Goal: Check status: Check status

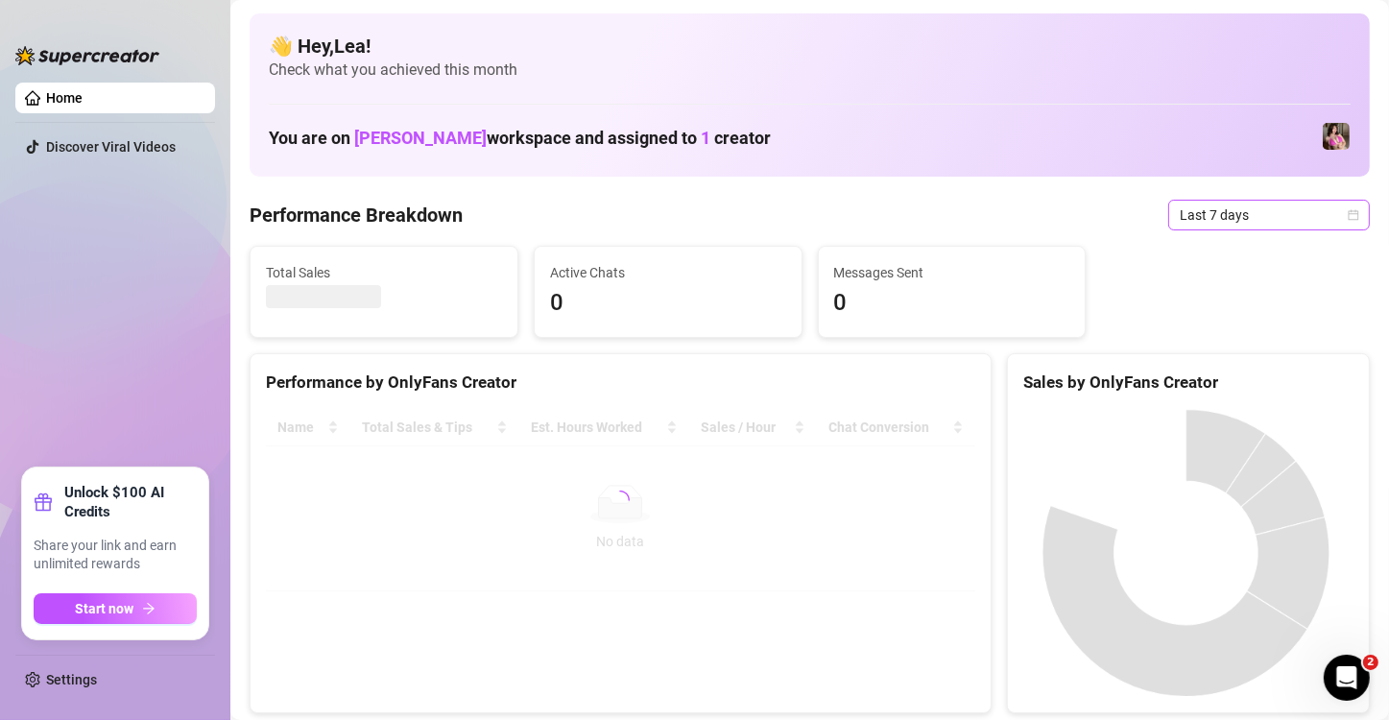
click at [1348, 214] on icon "calendar" at bounding box center [1354, 215] width 12 height 12
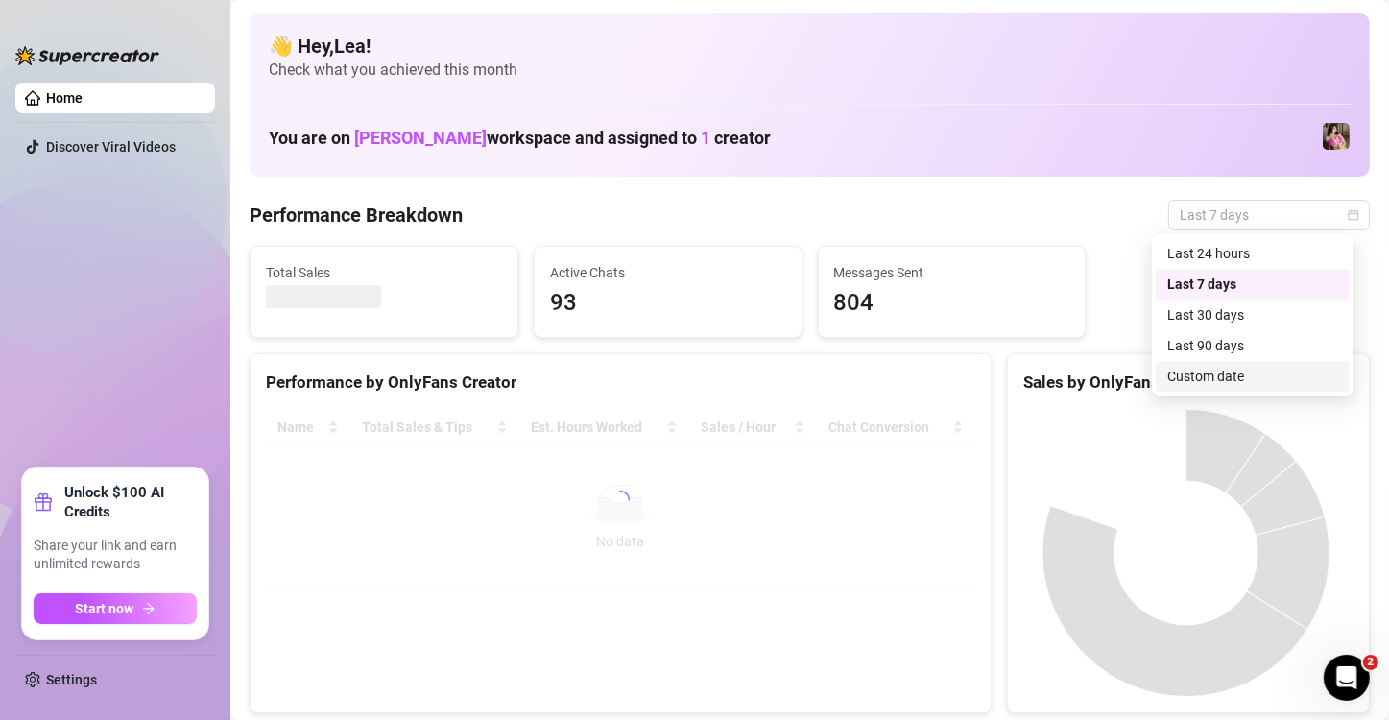
click at [1201, 380] on div "Custom date" at bounding box center [1253, 376] width 171 height 21
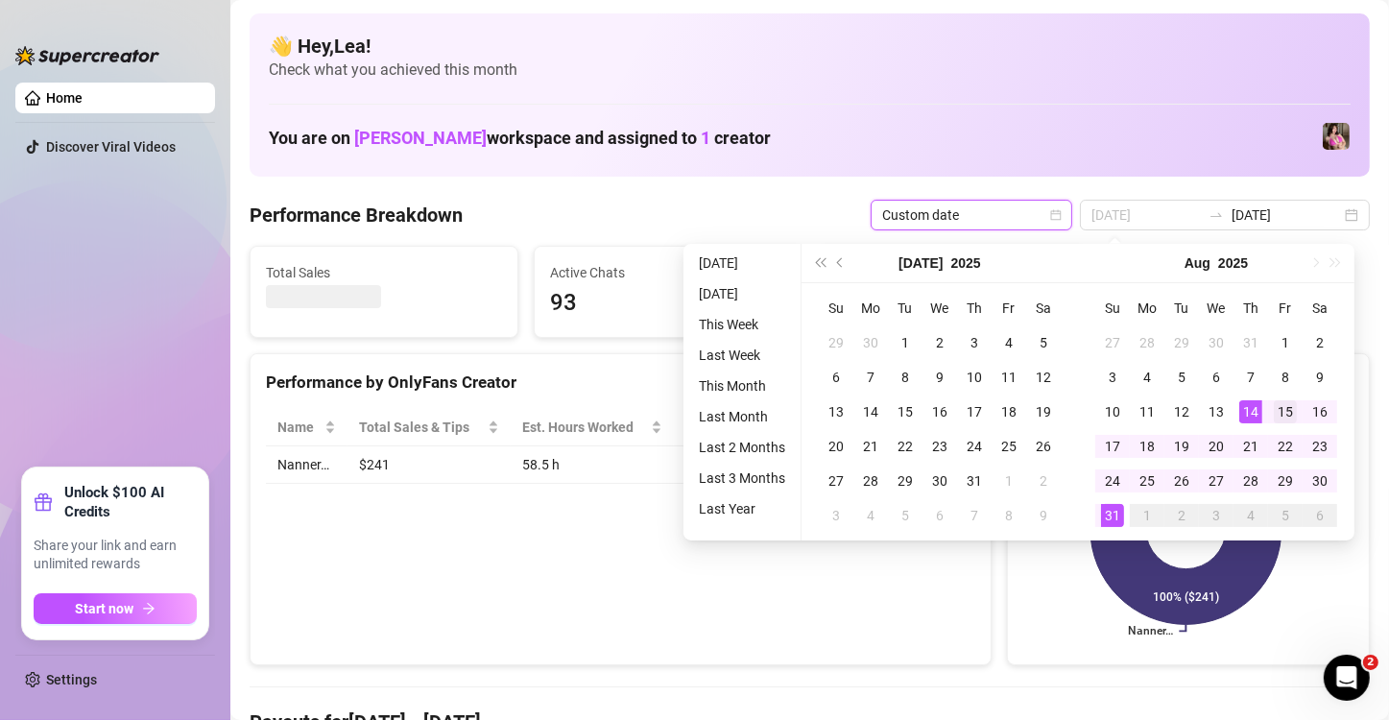
type input "[DATE]"
click at [1282, 409] on div "15" at bounding box center [1285, 411] width 23 height 23
type input "[DATE]"
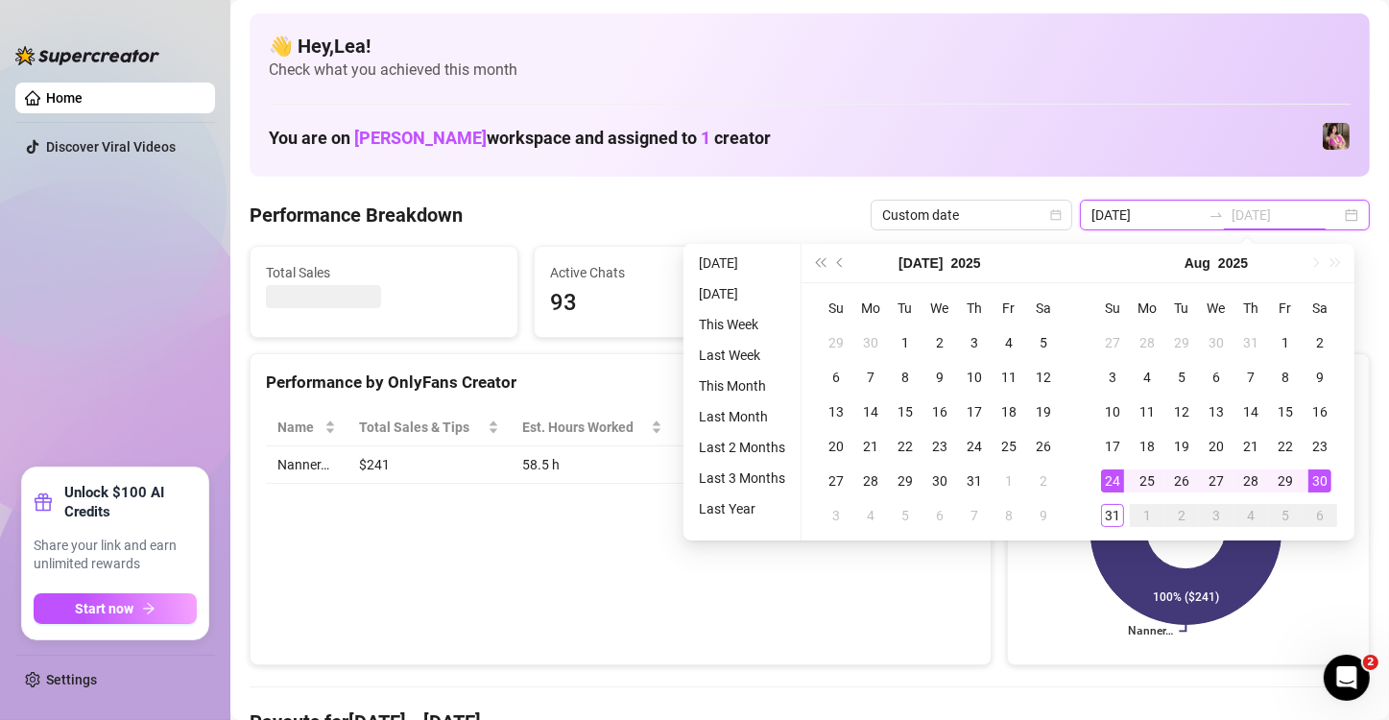
type input "[DATE]"
click at [1318, 475] on div "30" at bounding box center [1320, 481] width 23 height 23
click at [1318, 475] on rect at bounding box center [1187, 529] width 326 height 240
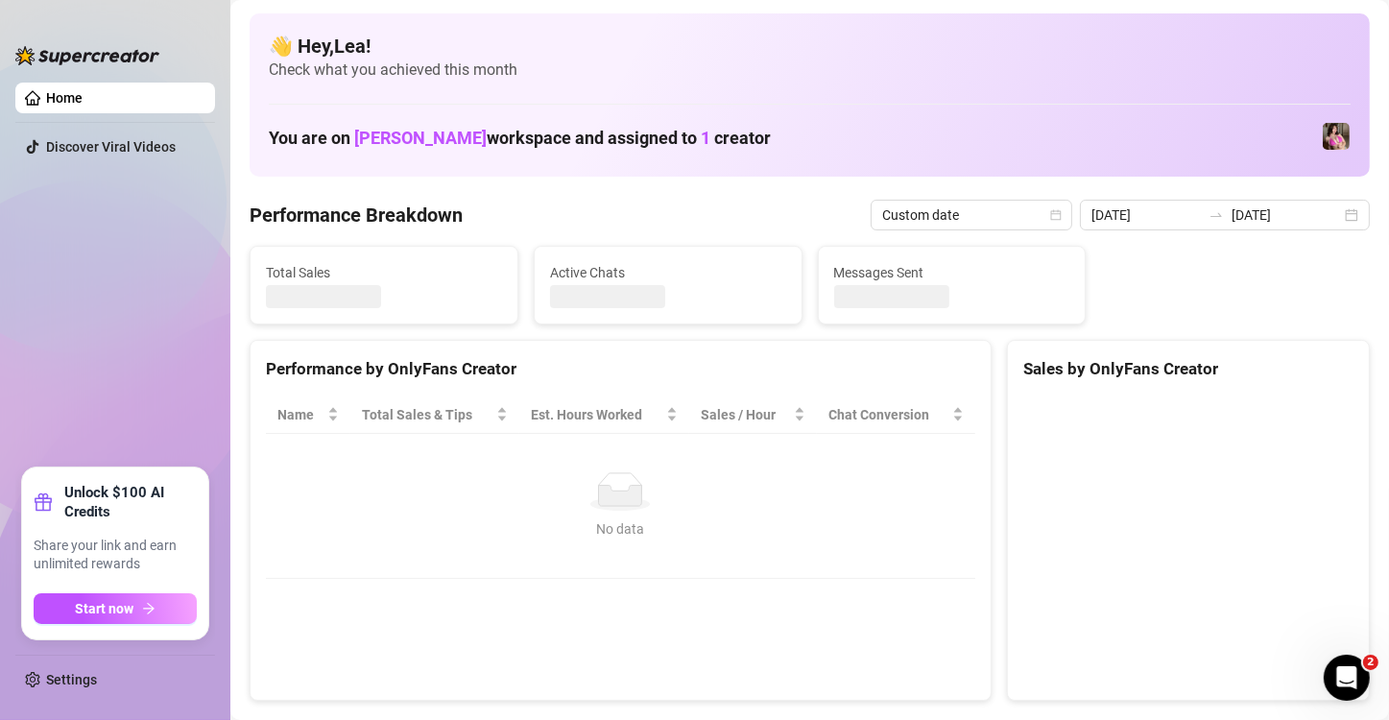
type input "[DATE]"
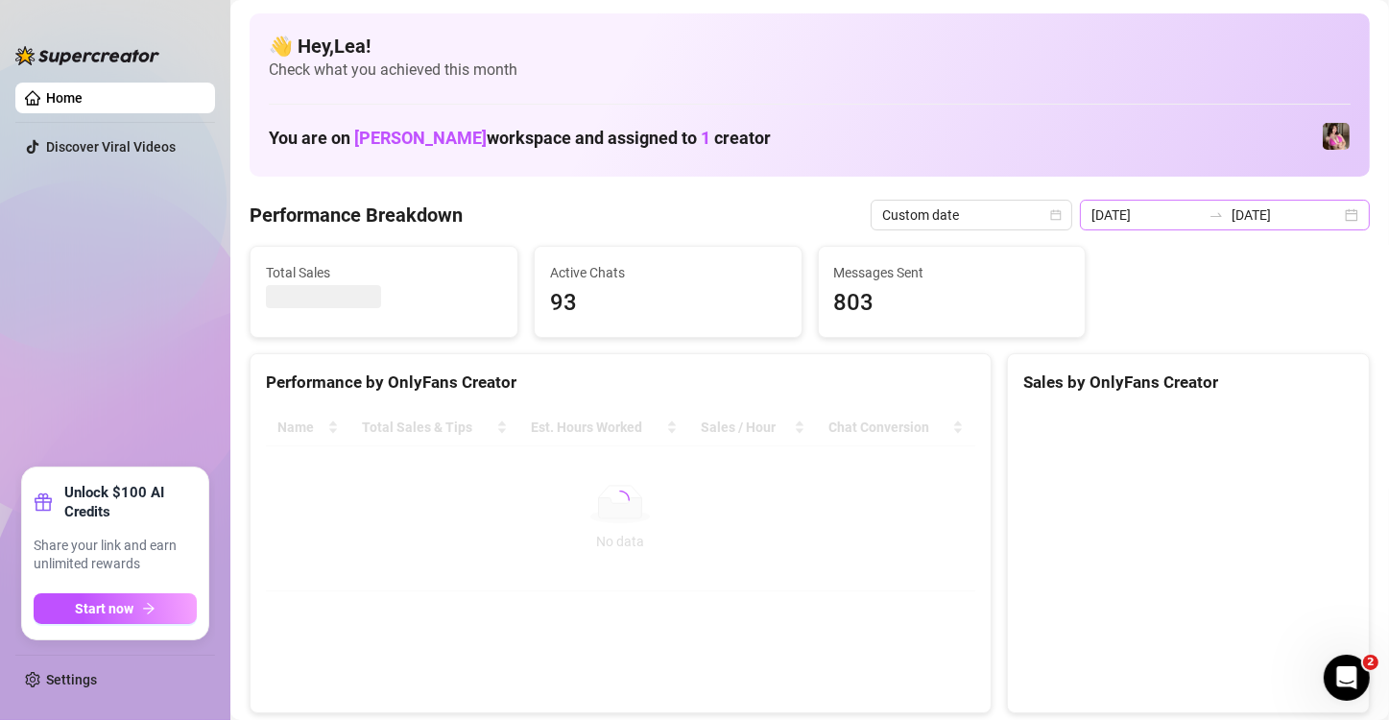
click at [1343, 214] on div "[DATE] [DATE]" at bounding box center [1225, 215] width 290 height 31
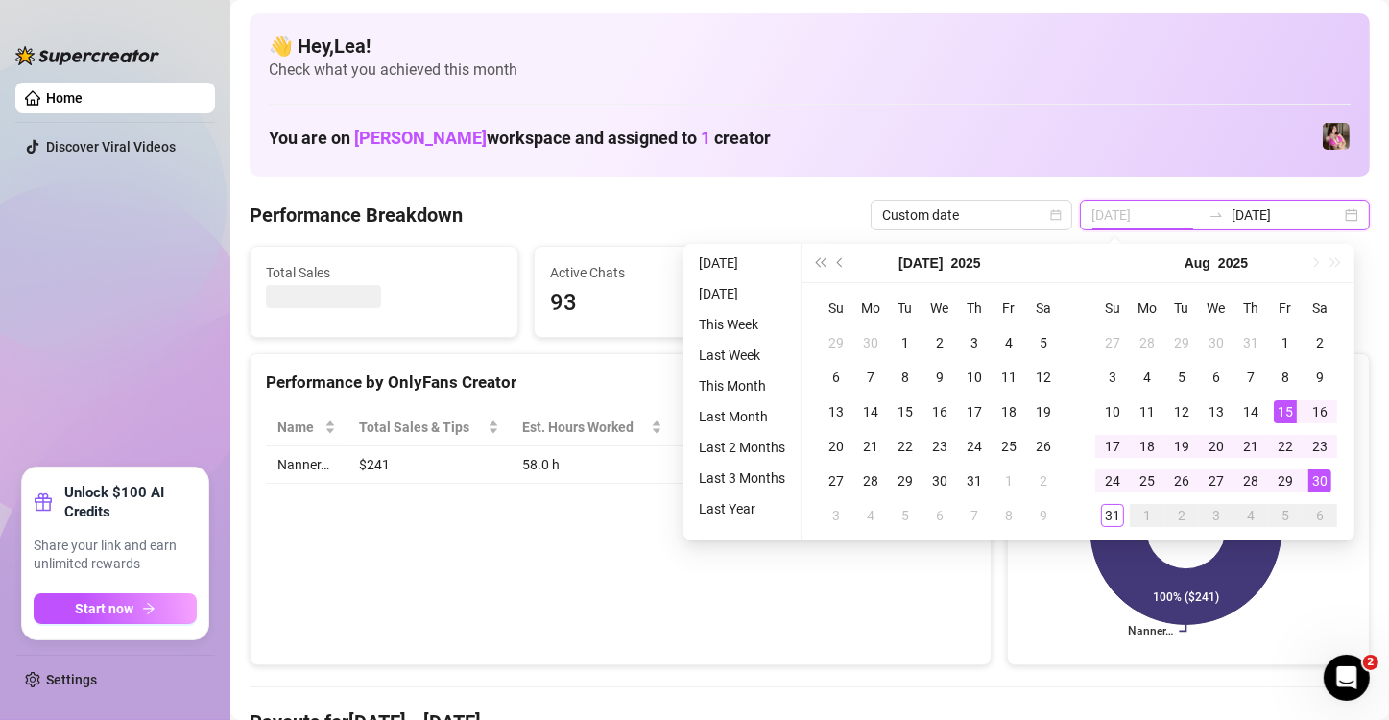
type input "[DATE]"
click at [1282, 403] on div "15" at bounding box center [1285, 411] width 23 height 23
type input "[DATE]"
click at [1317, 474] on div "30" at bounding box center [1320, 481] width 23 height 23
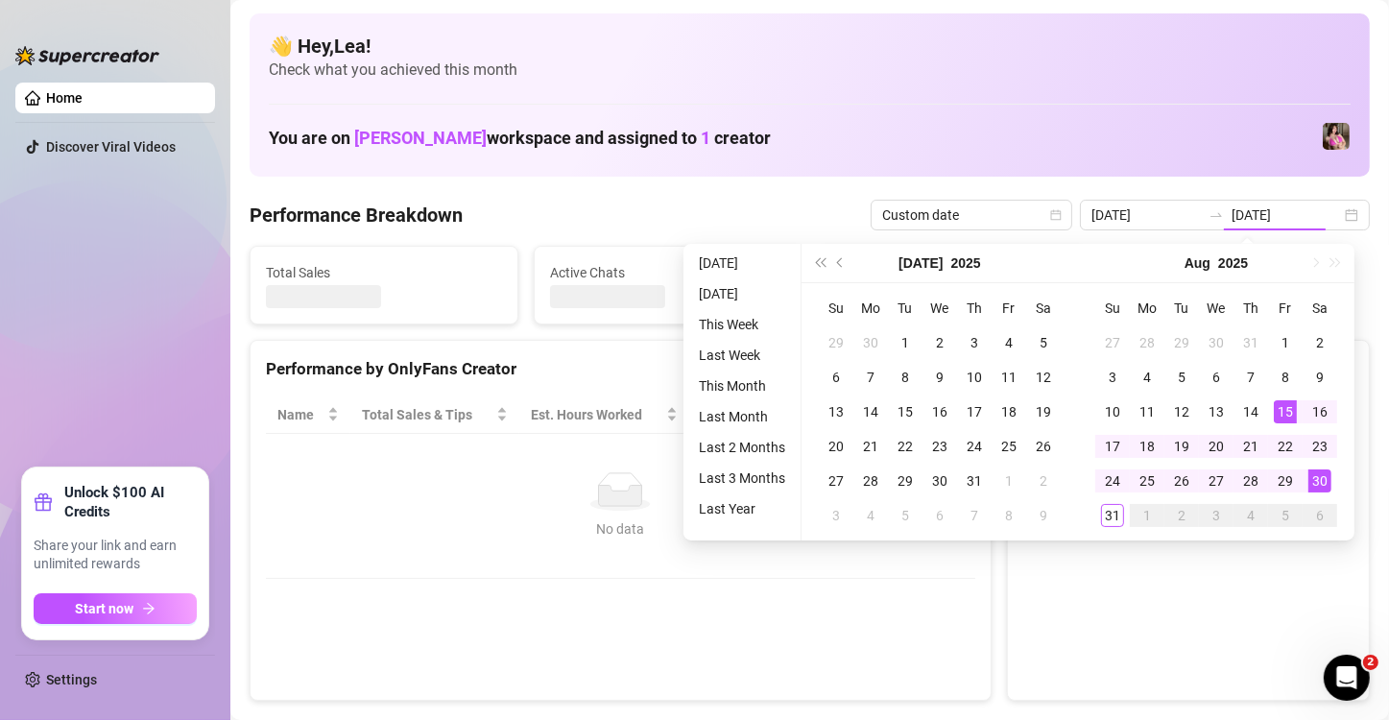
type input "[DATE]"
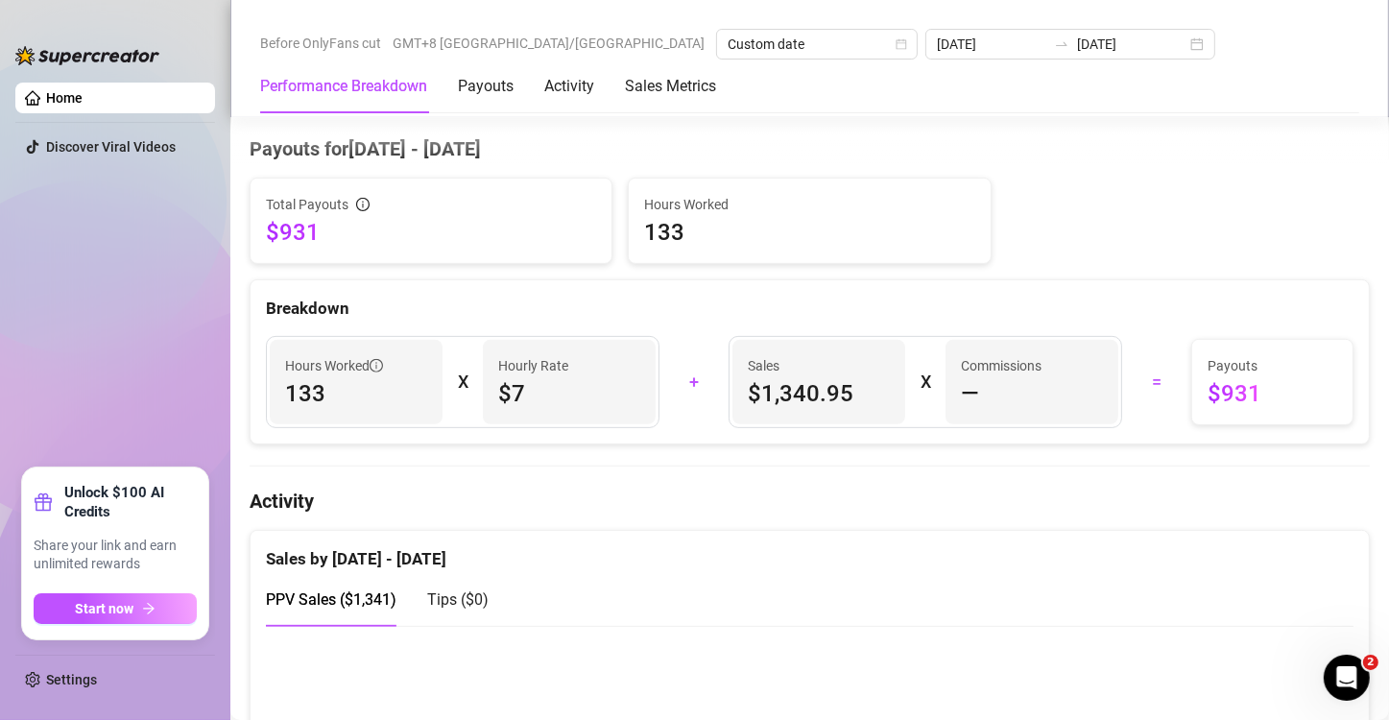
scroll to position [480, 0]
